Goal: Task Accomplishment & Management: Manage account settings

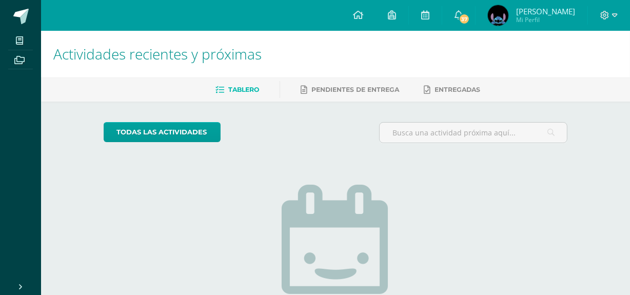
click at [507, 15] on img at bounding box center [498, 15] width 21 height 21
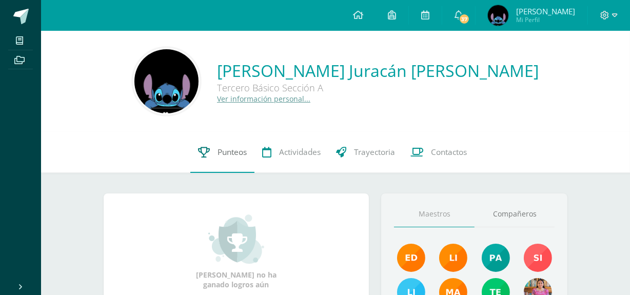
click at [192, 150] on link "Punteos" at bounding box center [222, 152] width 64 height 41
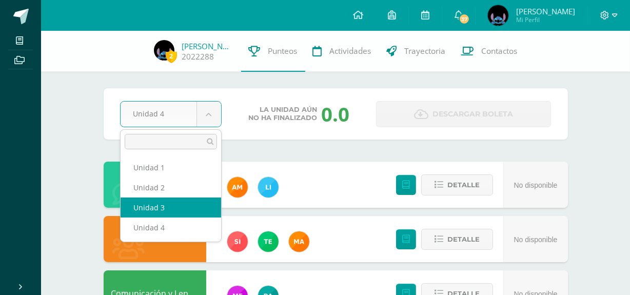
select select "Unidad 3"
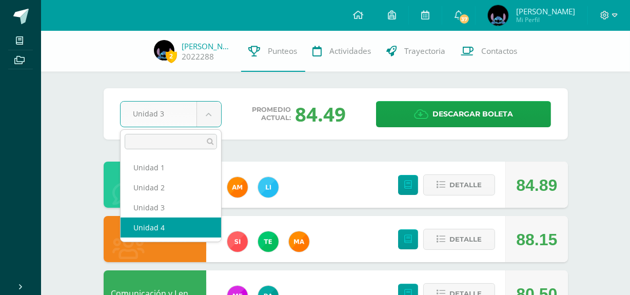
select select "Unidad 4"
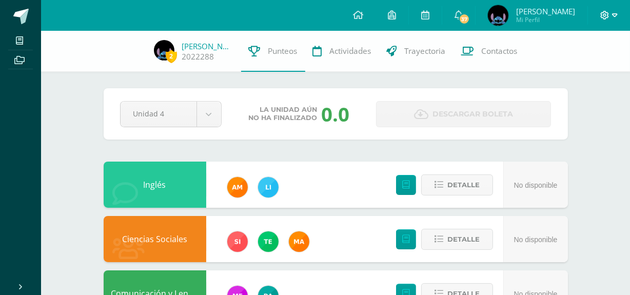
click at [611, 13] on span at bounding box center [608, 15] width 17 height 11
click at [571, 68] on span "Cerrar sesión" at bounding box center [582, 70] width 46 height 10
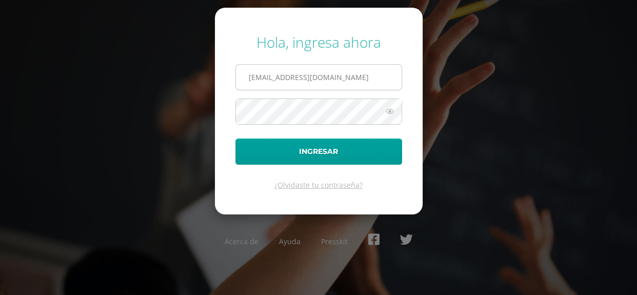
click at [273, 73] on input "[EMAIL_ADDRESS][DOMAIN_NAME]" at bounding box center [319, 77] width 166 height 25
type input "[EMAIL_ADDRESS][DOMAIN_NAME]"
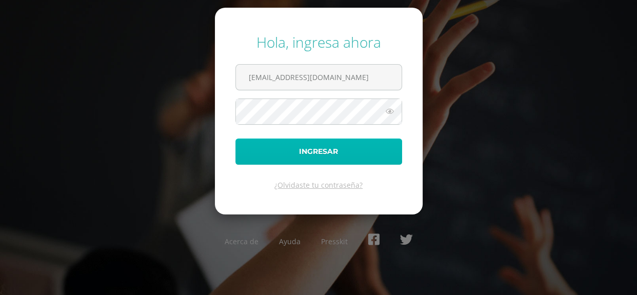
click at [330, 163] on button "Ingresar" at bounding box center [319, 152] width 167 height 26
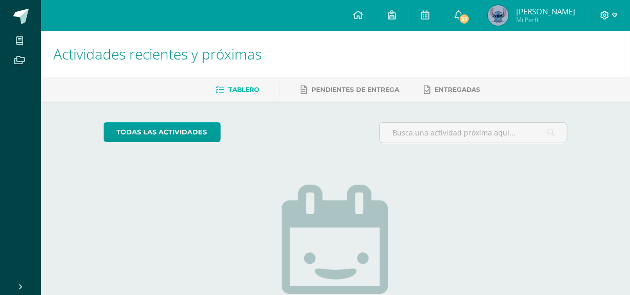
click at [600, 11] on icon at bounding box center [604, 15] width 9 height 9
click at [587, 72] on span "Cerrar sesión" at bounding box center [582, 70] width 46 height 10
